Goal: Information Seeking & Learning: Check status

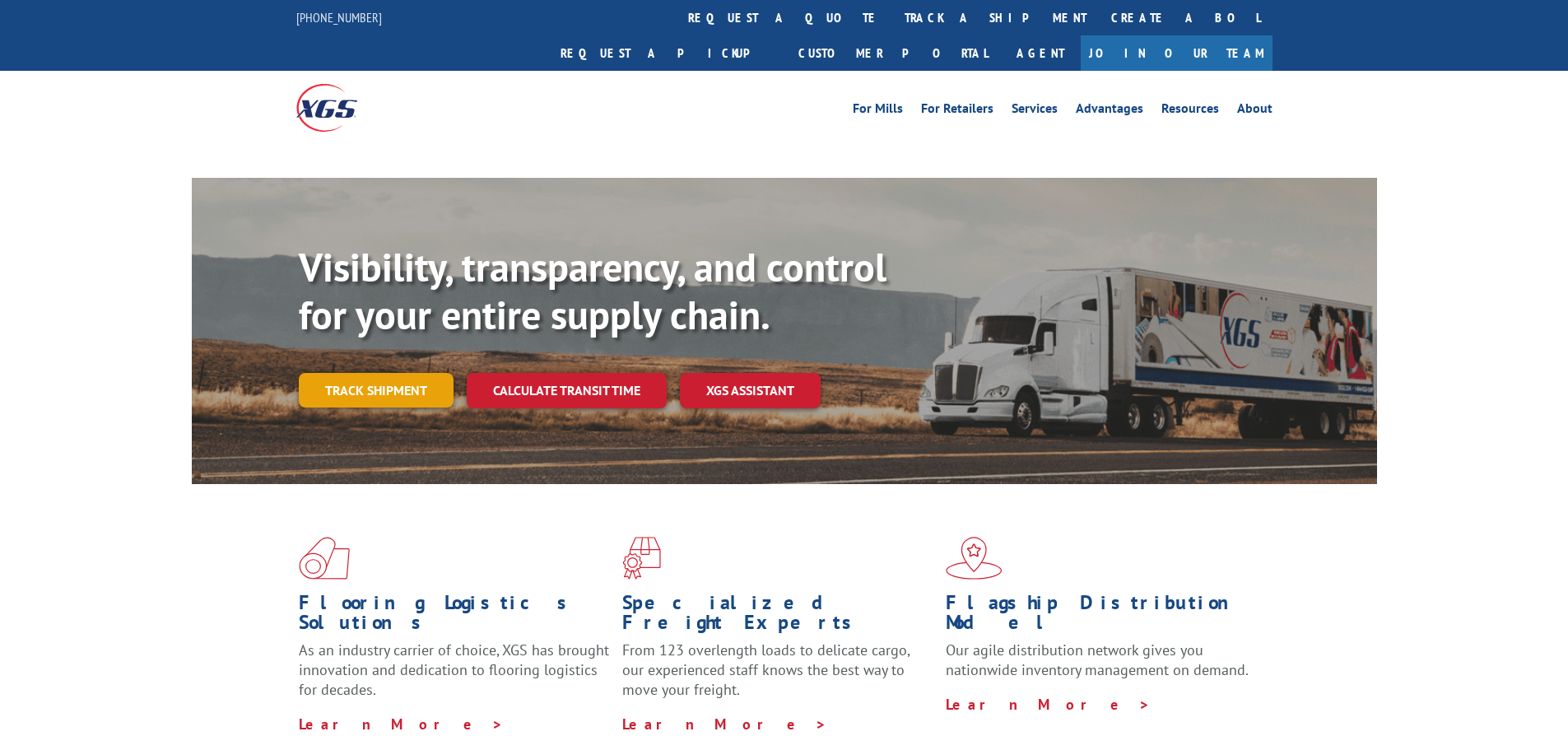
click at [355, 373] on link "Track shipment" at bounding box center [376, 389] width 154 height 34
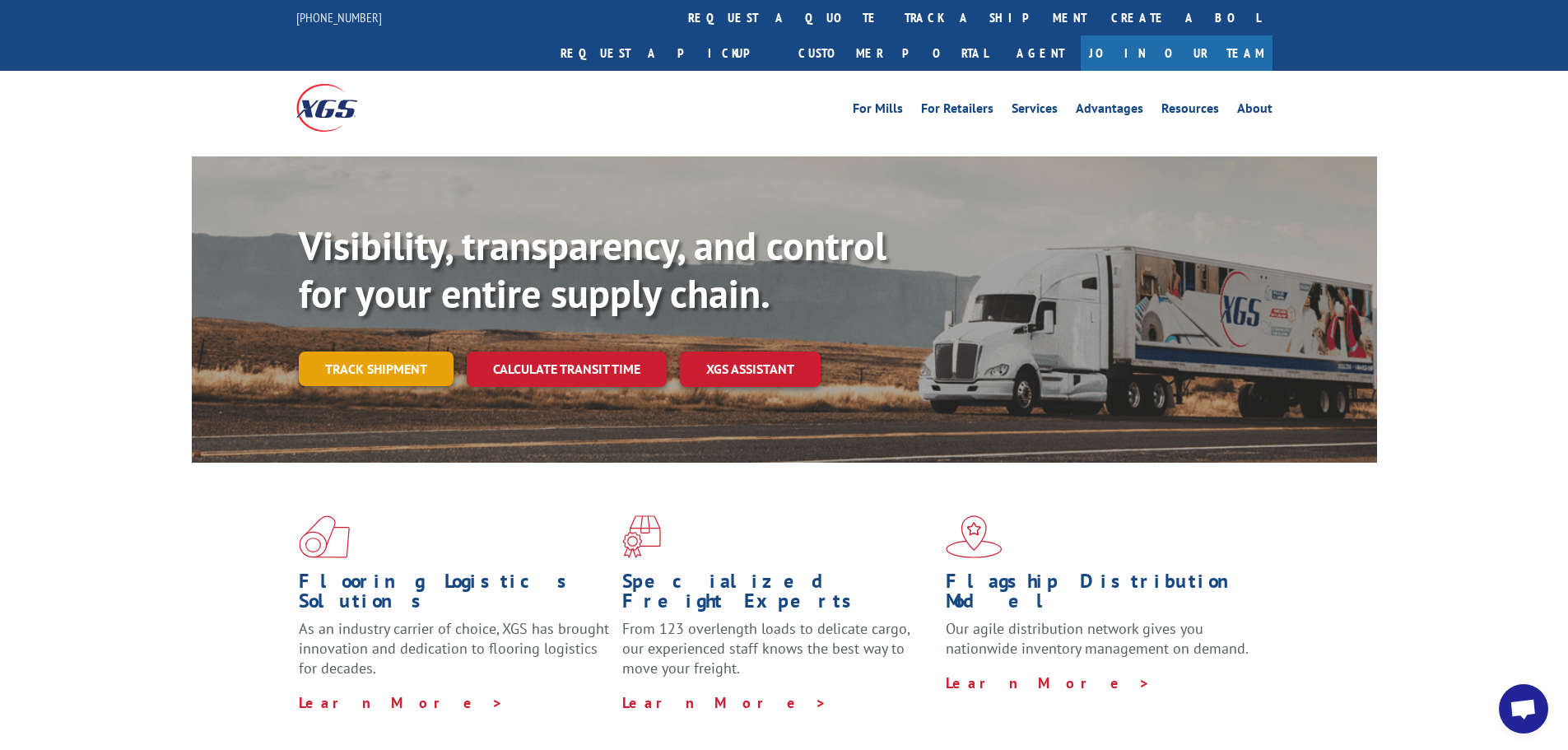
click at [402, 351] on link "Track shipment" at bounding box center [376, 368] width 154 height 34
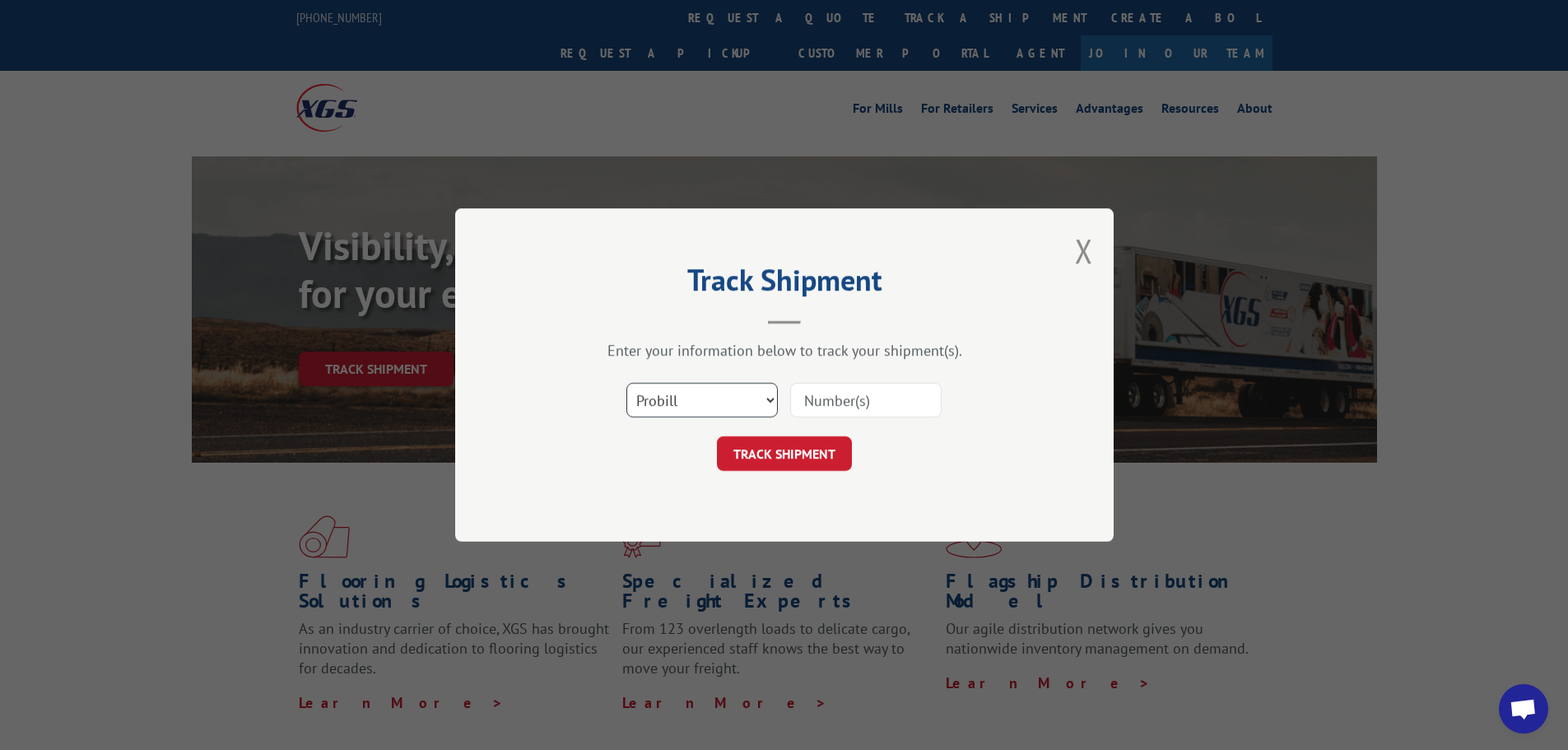
click at [754, 406] on select "Select category... Probill BOL PO" at bounding box center [702, 400] width 152 height 34
select select "bol"
click at [626, 383] on select "Select category... Probill BOL PO" at bounding box center [702, 400] width 152 height 34
click at [881, 408] on input at bounding box center [866, 400] width 152 height 34
paste input "6043559"
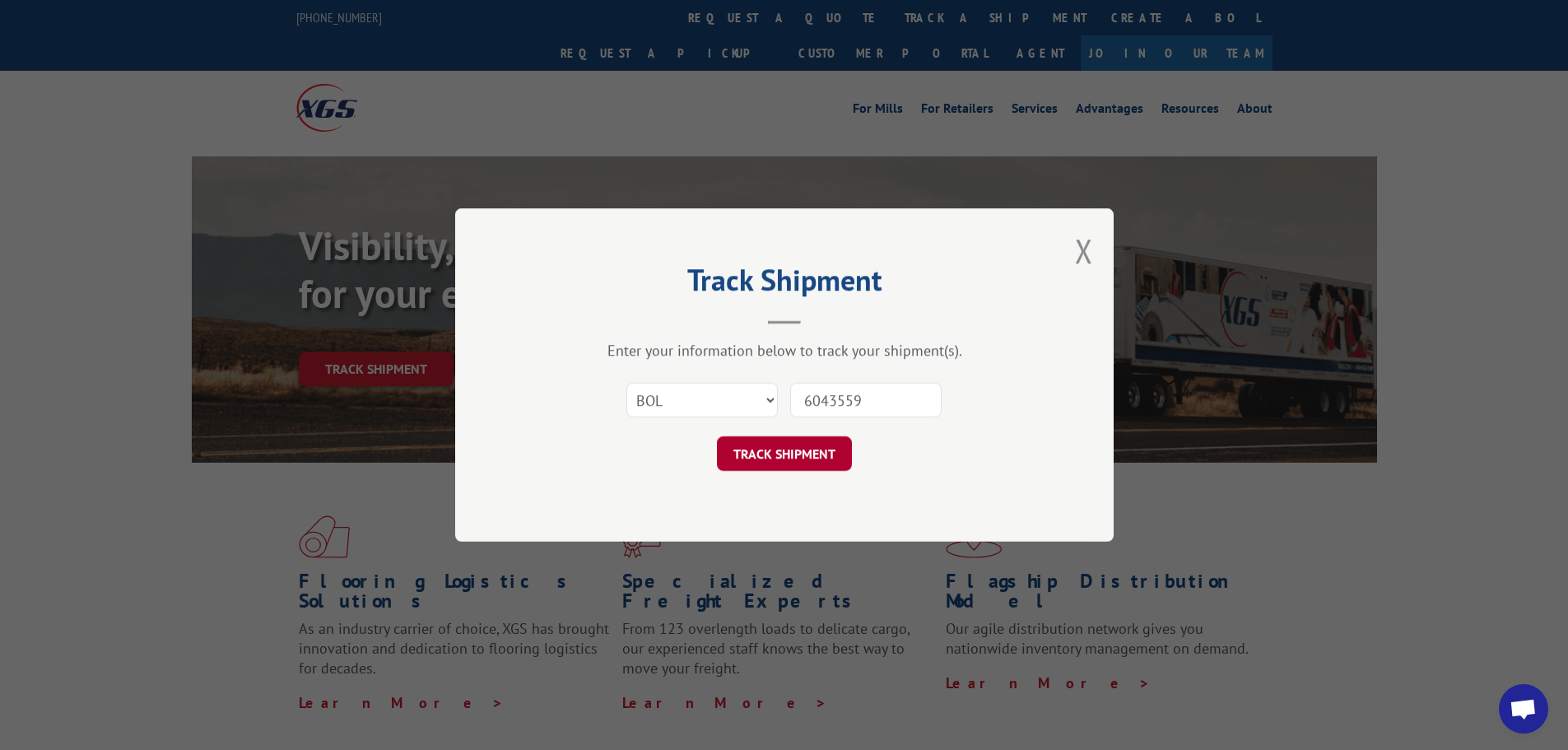
type input "6043559"
click at [825, 449] on button "TRACK SHIPMENT" at bounding box center [784, 453] width 135 height 34
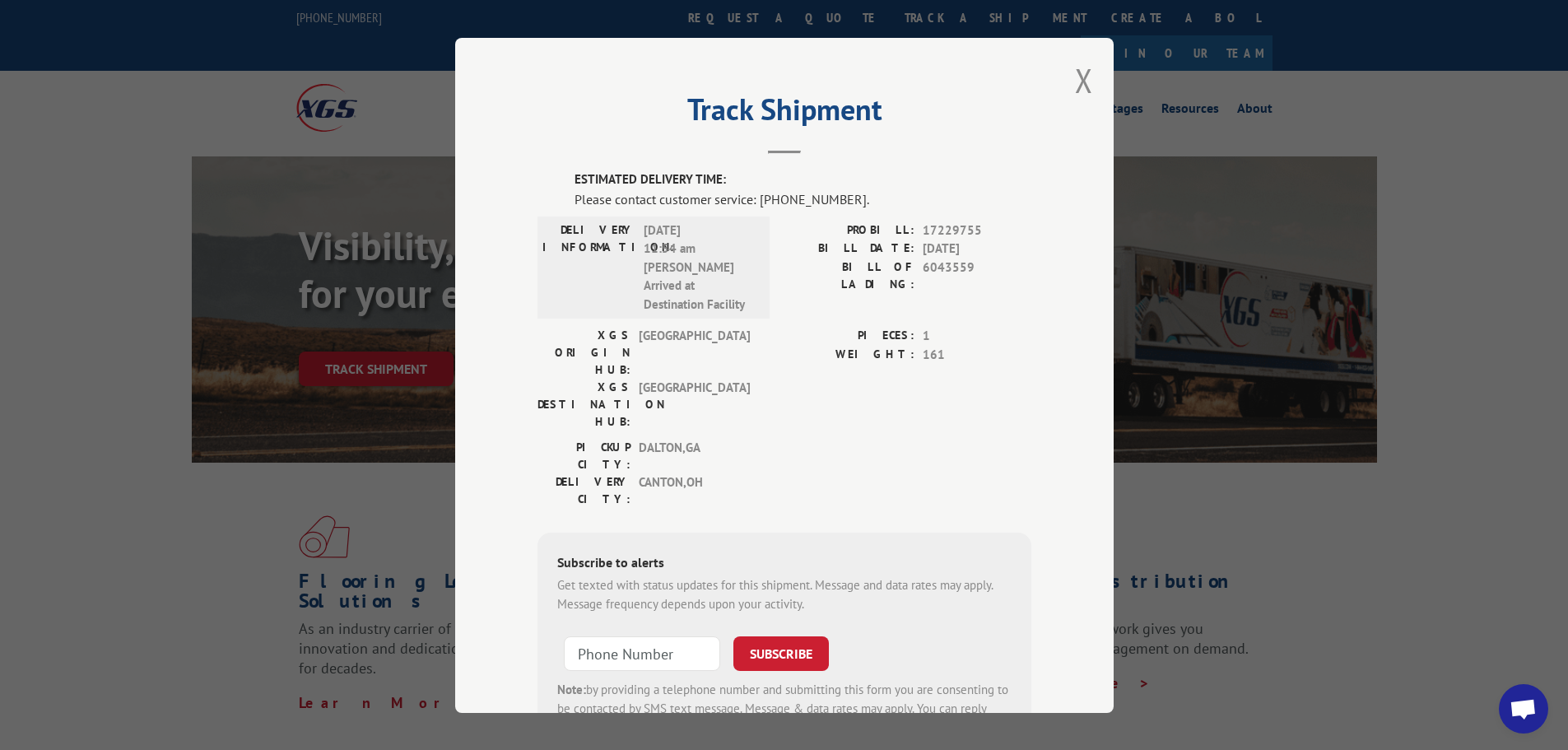
click at [809, 301] on div "PROBILL: 17229755 BILL DATE: [DATE] BILL OF LADING: 6043559" at bounding box center [907, 274] width 247 height 106
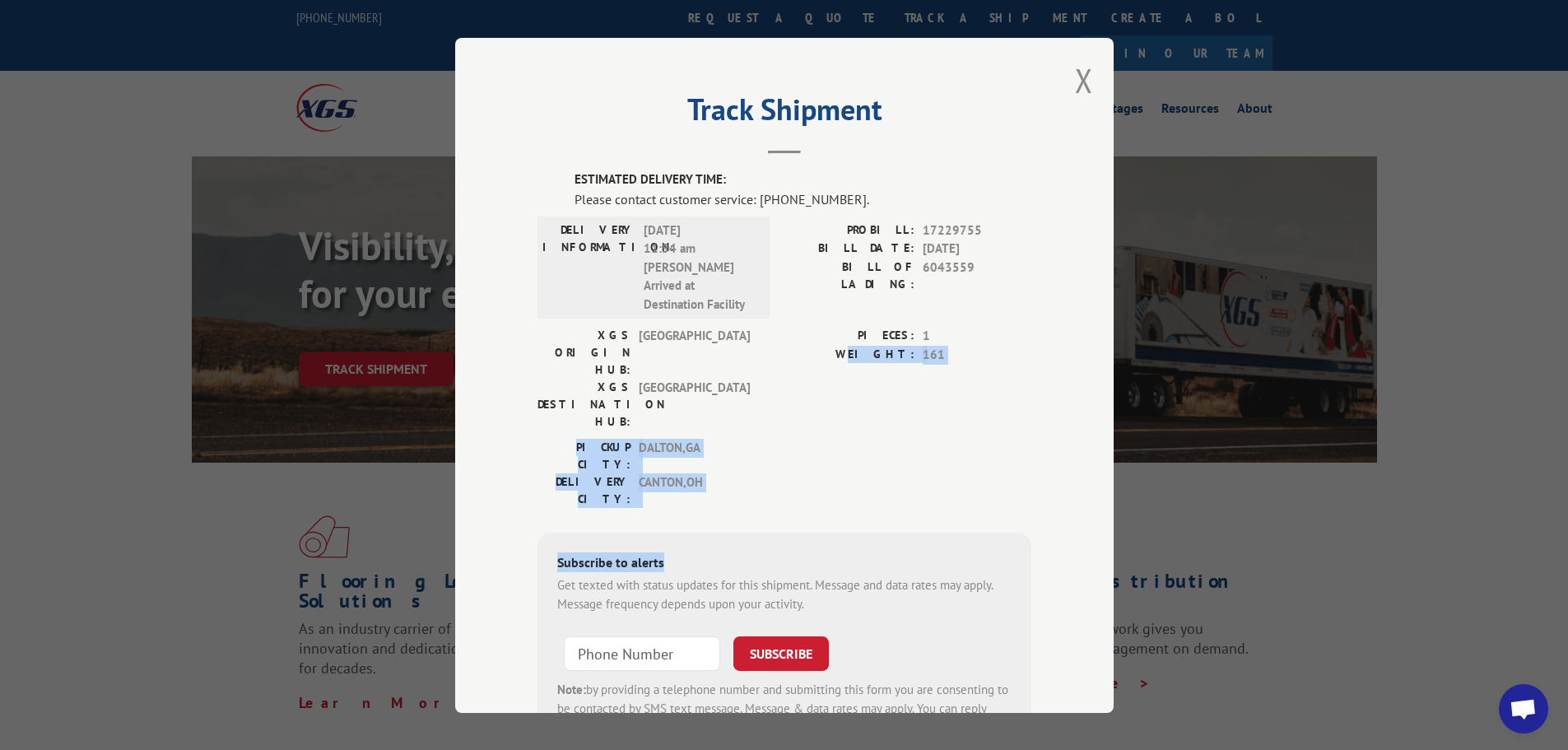
drag, startPoint x: 871, startPoint y: 351, endPoint x: 1126, endPoint y: 462, distance: 278.1
click at [1126, 462] on div "Track Shipment ESTIMATED DELIVERY TIME: Please contact customer service: [PHONE…" at bounding box center [784, 375] width 1568 height 750
click at [931, 68] on div "Track Shipment ESTIMATED DELIVERY TIME: Please contact customer service: [PHONE…" at bounding box center [784, 375] width 659 height 675
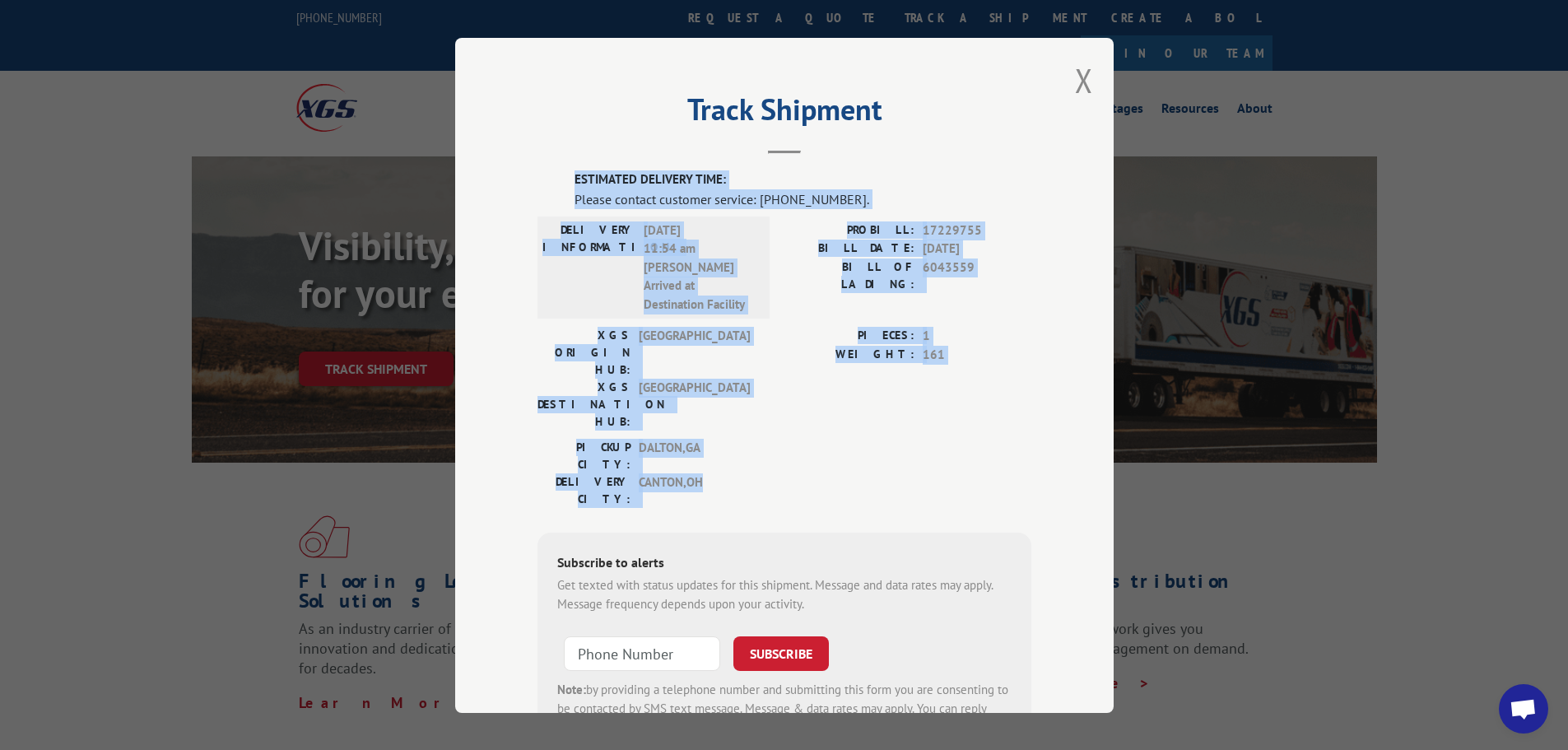
drag, startPoint x: 565, startPoint y: 176, endPoint x: 952, endPoint y: 426, distance: 460.7
click at [952, 426] on div "ESTIMATED DELIVERY TIME: Please contact customer service: [PHONE_NUMBER]. DELIV…" at bounding box center [784, 463] width 494 height 586
copy div "ESTIMATED DELIVERY TIME: Please contact customer service: [PHONE_NUMBER]. DELIV…"
click at [1075, 74] on button "Close modal" at bounding box center [1084, 80] width 19 height 43
